Goal: Transaction & Acquisition: Subscribe to service/newsletter

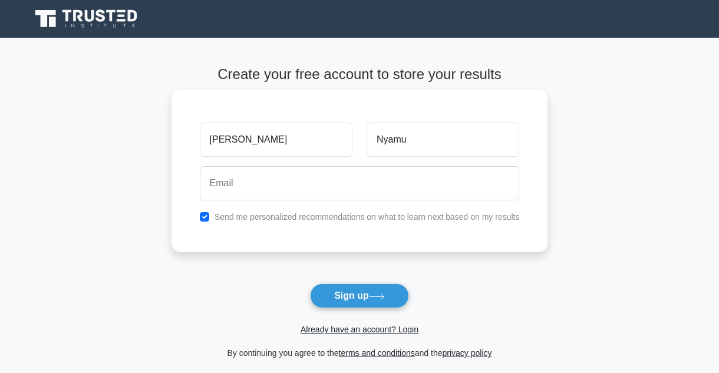
type input "Nyamu"
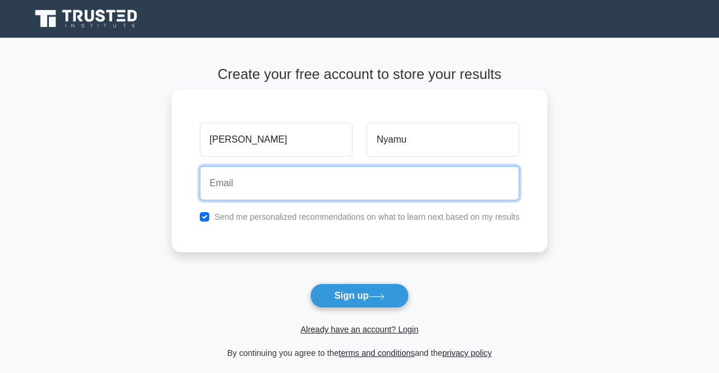
click at [281, 192] on input "email" at bounding box center [360, 183] width 320 height 34
type input "mugambigabriel@gmail.com"
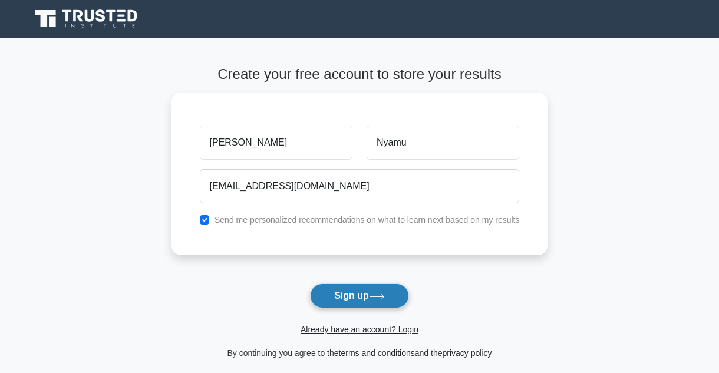
click at [351, 293] on button "Sign up" at bounding box center [359, 295] width 99 height 25
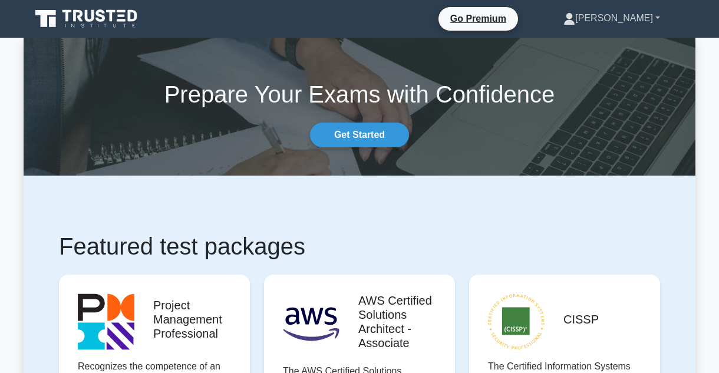
click at [657, 16] on link "[PERSON_NAME]" at bounding box center [611, 18] width 153 height 24
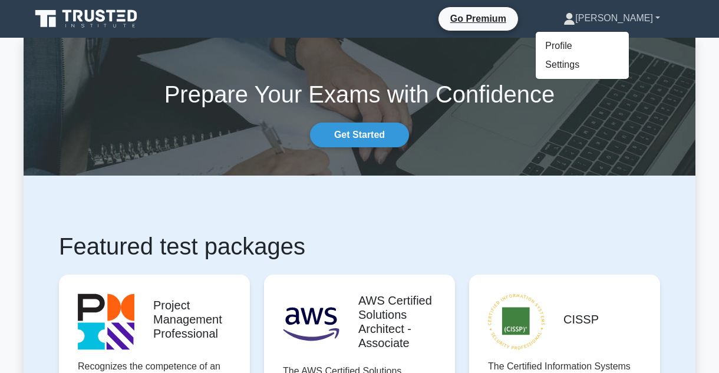
drag, startPoint x: 721, startPoint y: 23, endPoint x: 713, endPoint y: 5, distance: 19.5
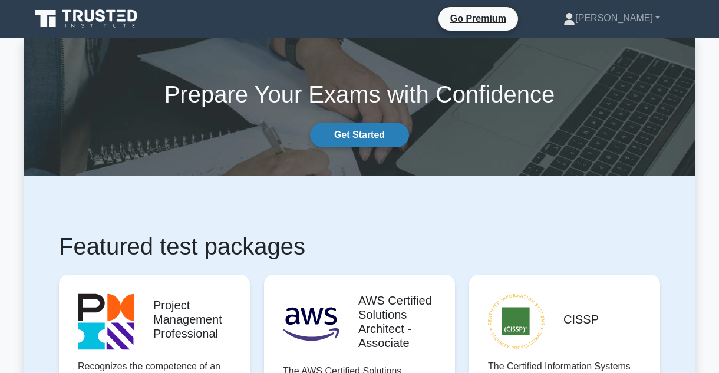
click at [381, 129] on link "Get Started" at bounding box center [359, 135] width 99 height 25
